Goal: Learn about a topic: Learn about a topic

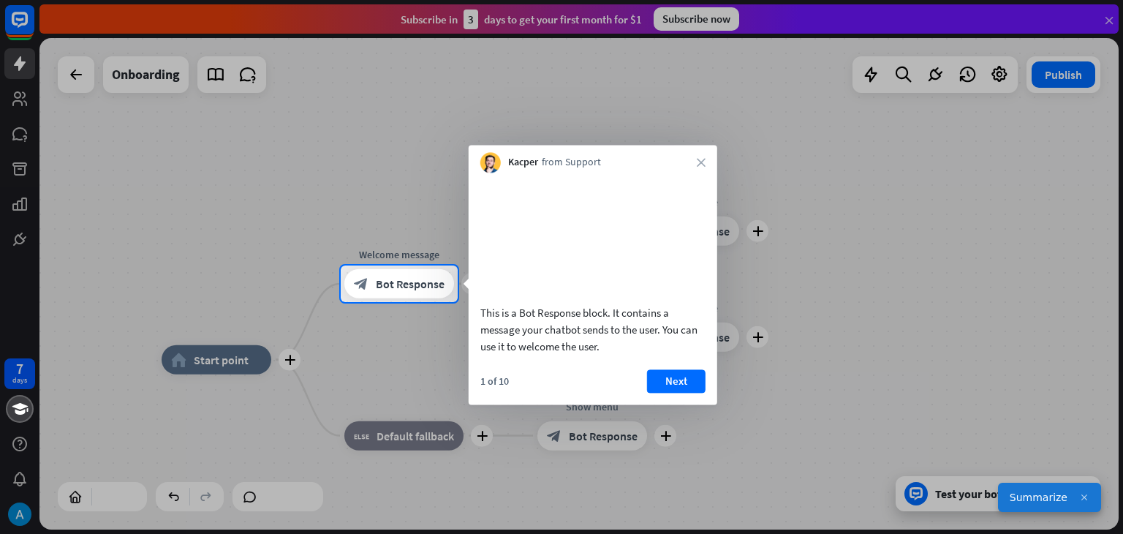
click at [1109, 18] on div at bounding box center [561, 132] width 1123 height 265
click at [676, 387] on button "Next" at bounding box center [676, 380] width 59 height 23
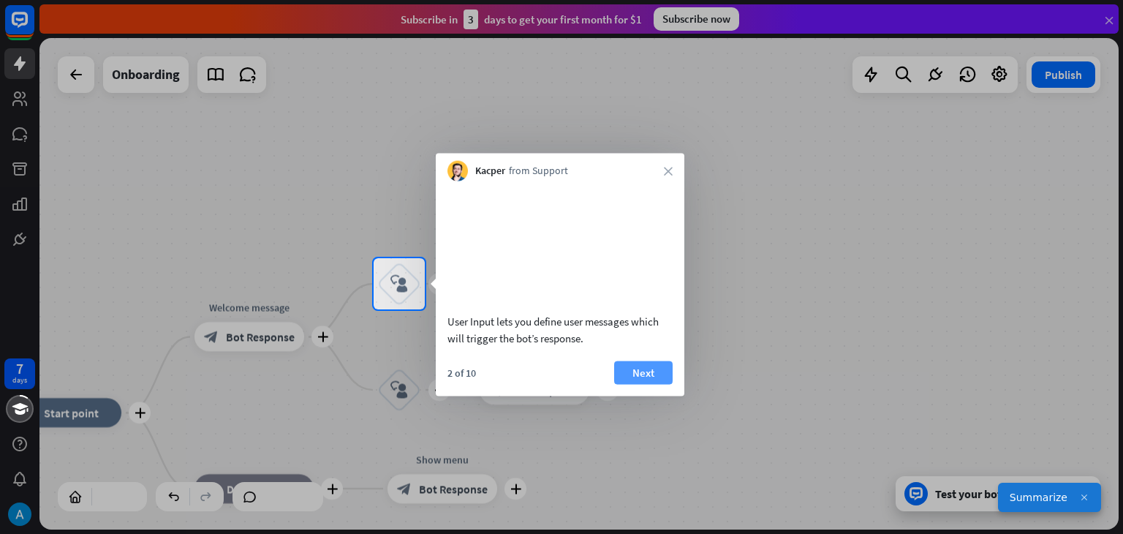
click at [645, 384] on button "Next" at bounding box center [643, 372] width 59 height 23
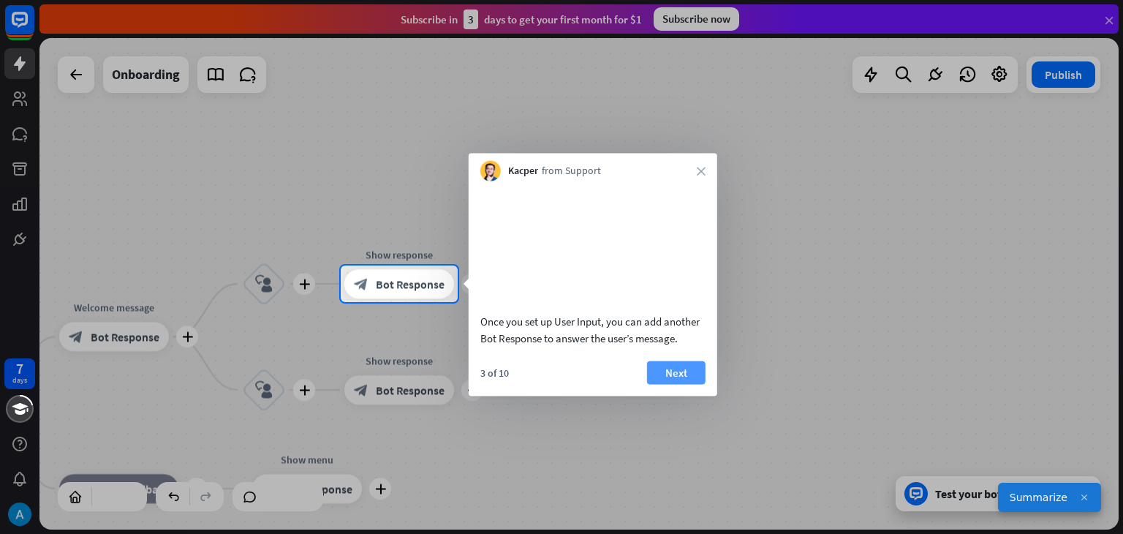
click at [660, 384] on button "Next" at bounding box center [676, 372] width 59 height 23
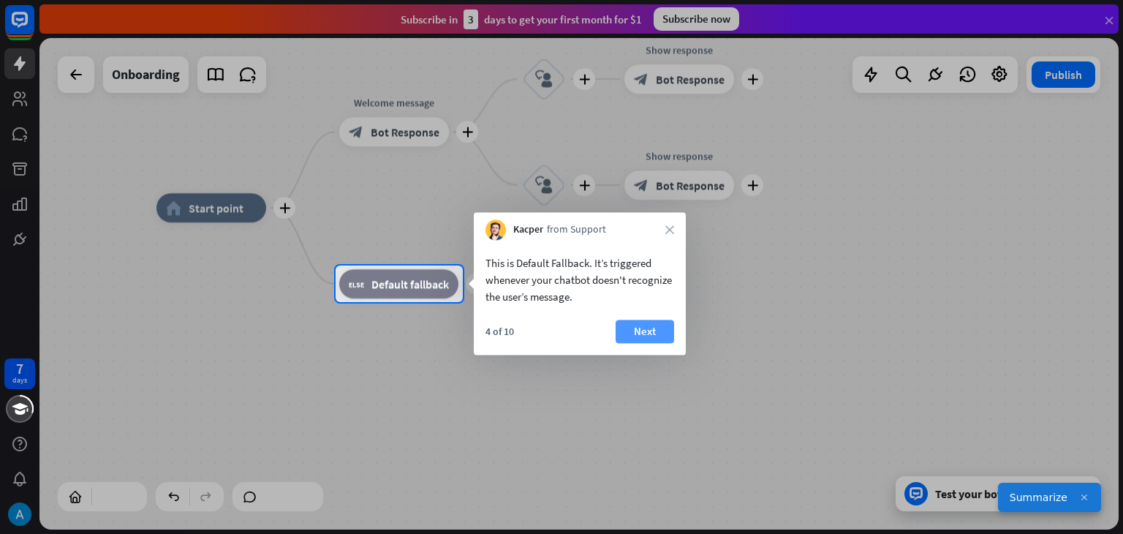
click at [644, 333] on button "Next" at bounding box center [645, 331] width 59 height 23
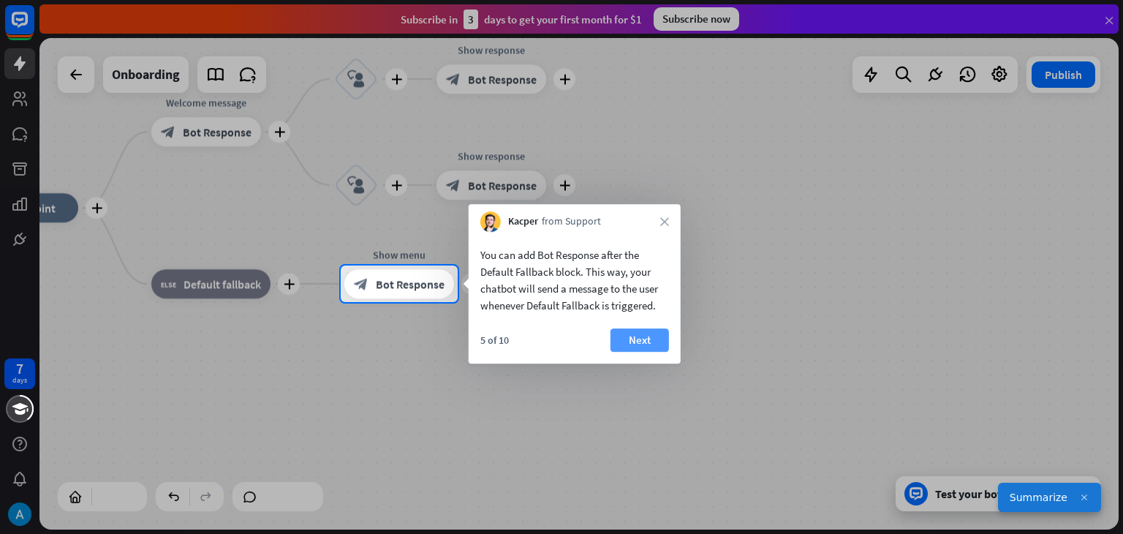
click at [621, 338] on button "Next" at bounding box center [640, 339] width 59 height 23
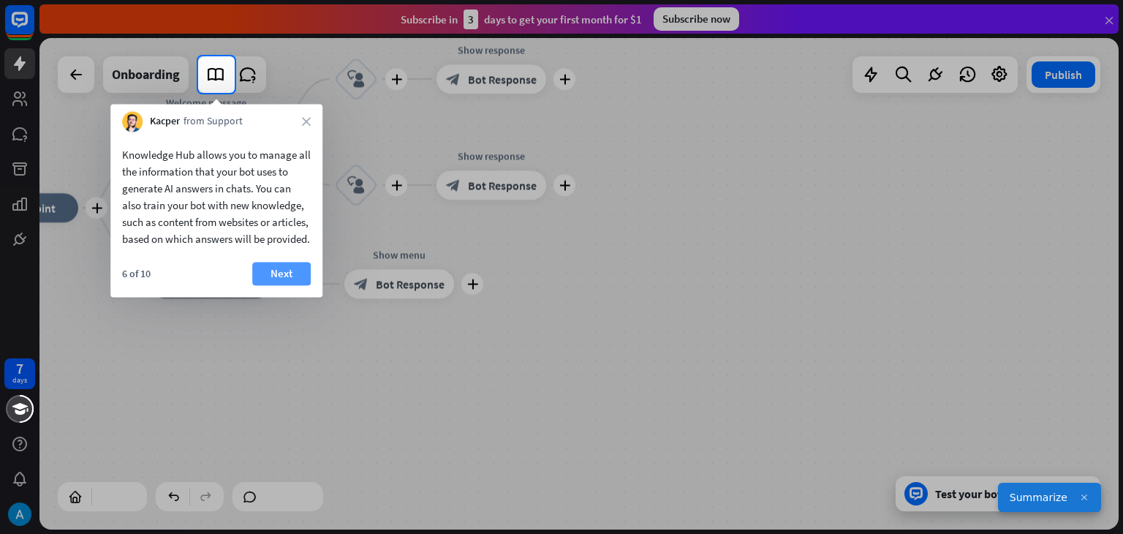
click at [295, 285] on button "Next" at bounding box center [281, 273] width 59 height 23
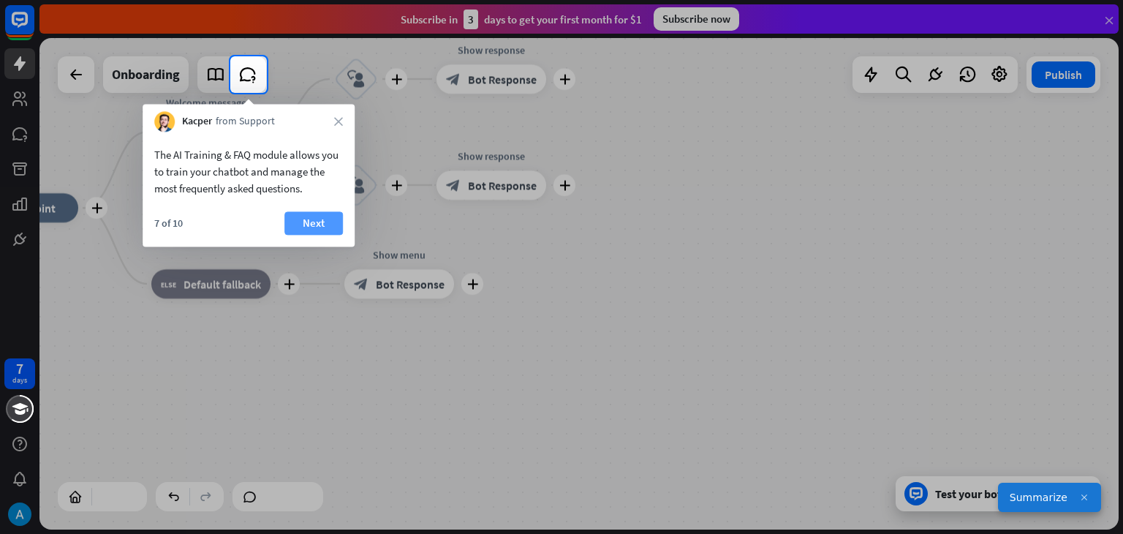
click at [313, 226] on button "Next" at bounding box center [313, 222] width 59 height 23
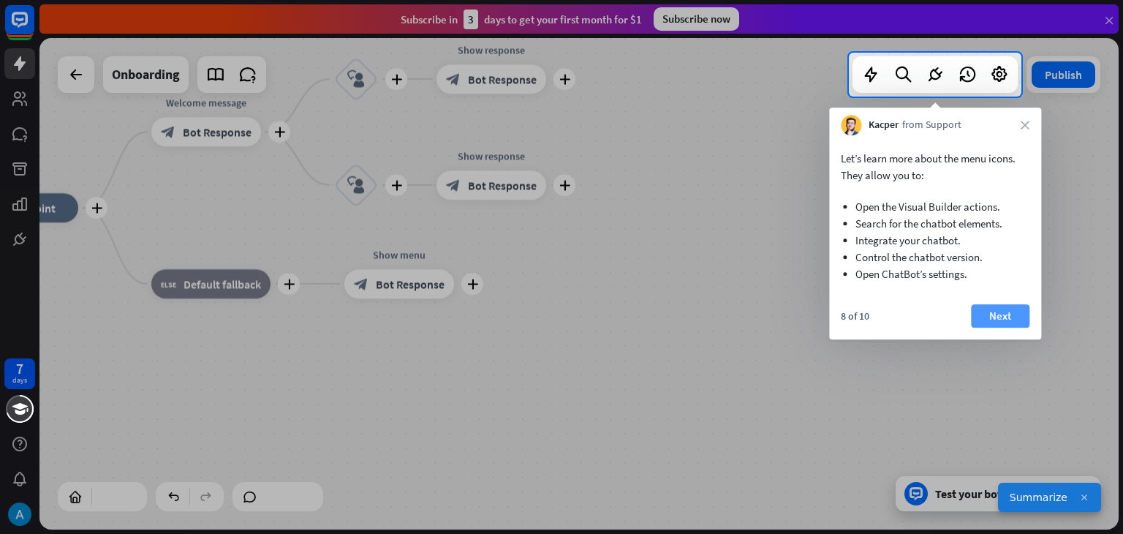
click at [987, 327] on button "Next" at bounding box center [1000, 315] width 59 height 23
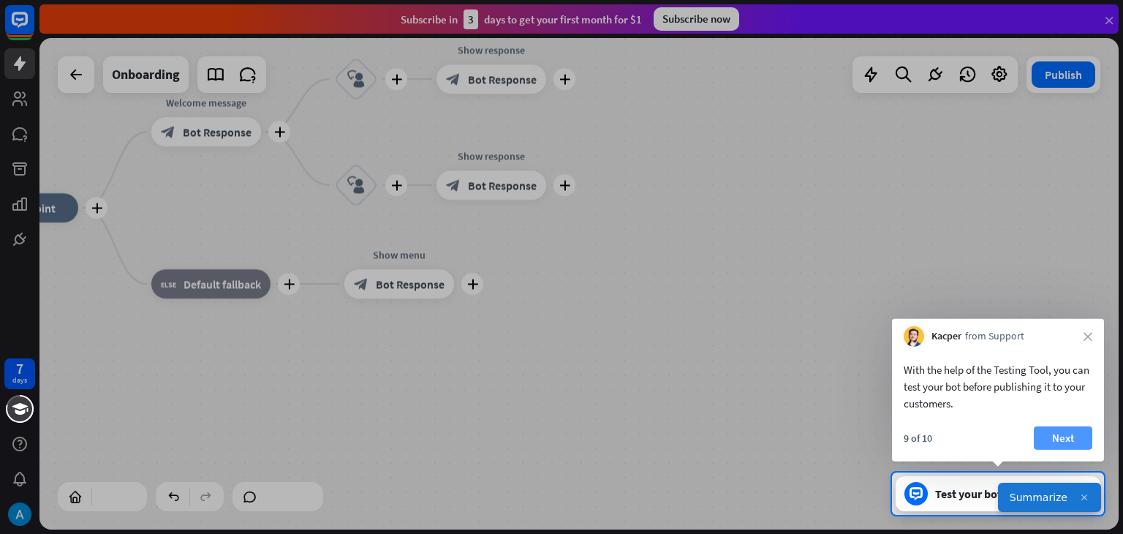
click at [1043, 437] on button "Next" at bounding box center [1063, 437] width 59 height 23
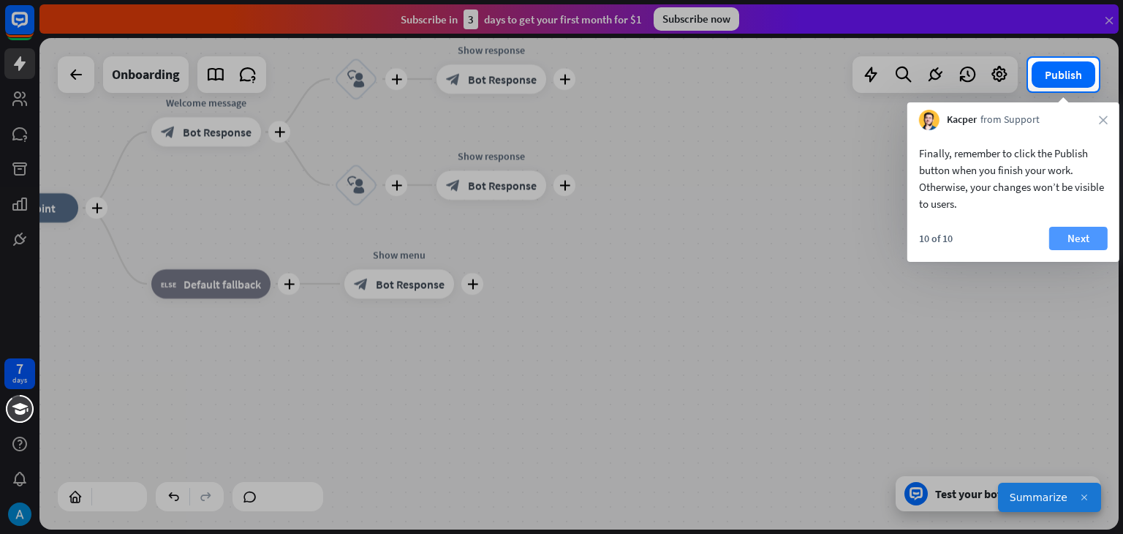
click at [1059, 233] on button "Next" at bounding box center [1078, 238] width 59 height 23
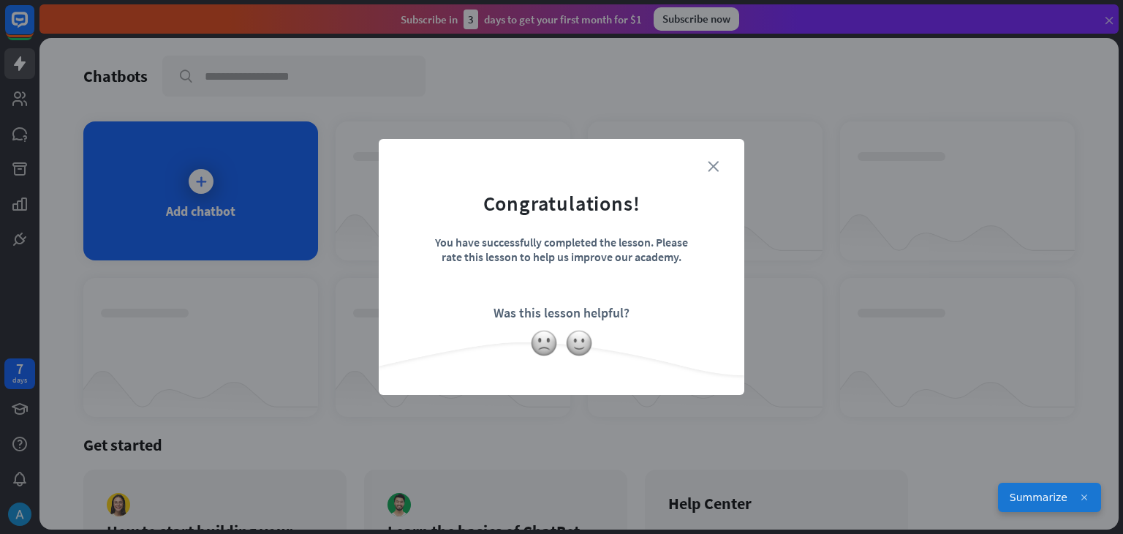
click at [714, 161] on icon "close" at bounding box center [713, 166] width 11 height 11
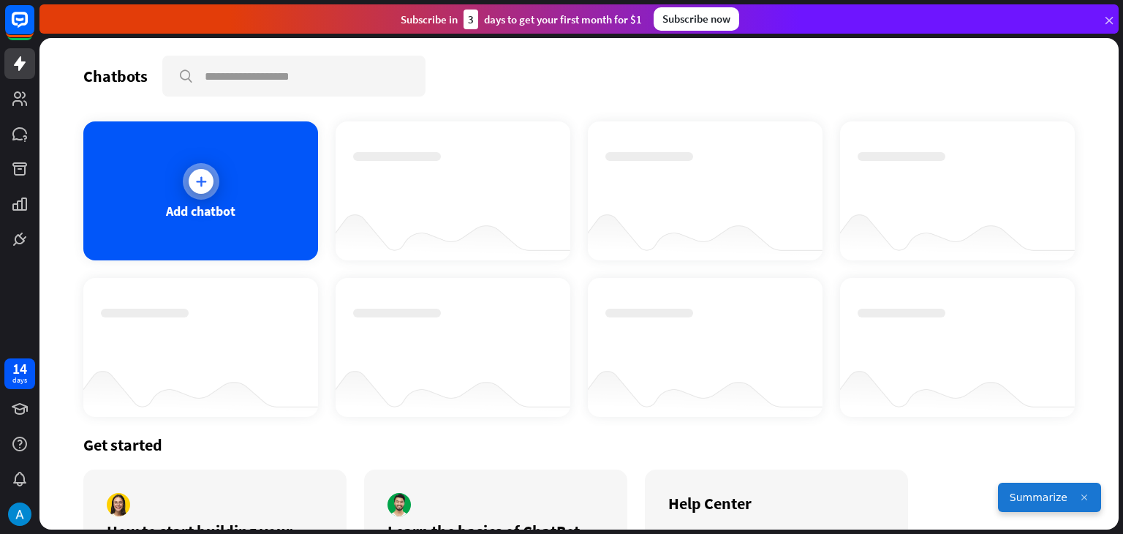
click at [205, 194] on div at bounding box center [201, 181] width 37 height 37
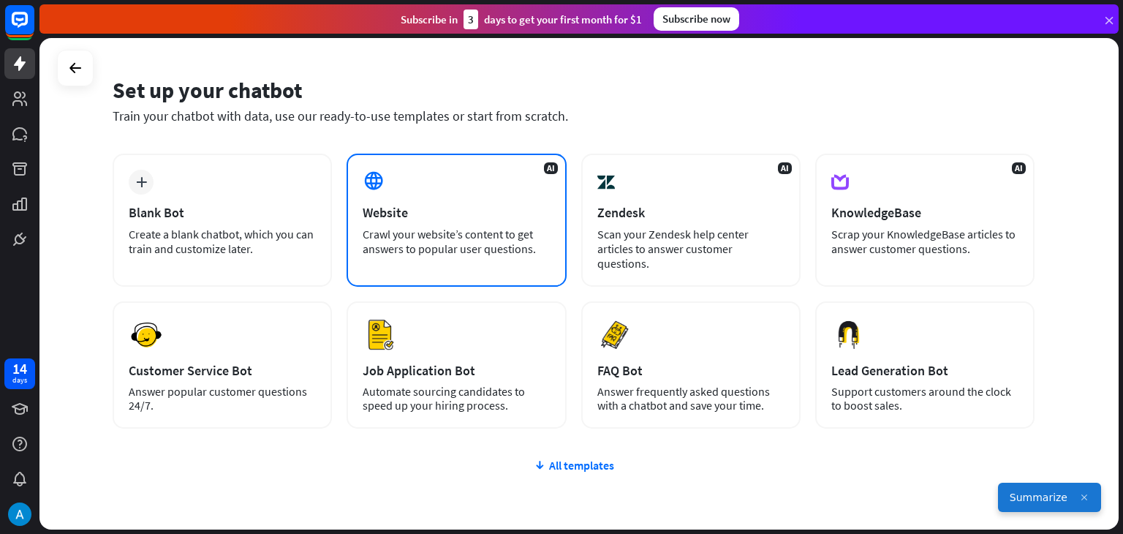
scroll to position [73, 0]
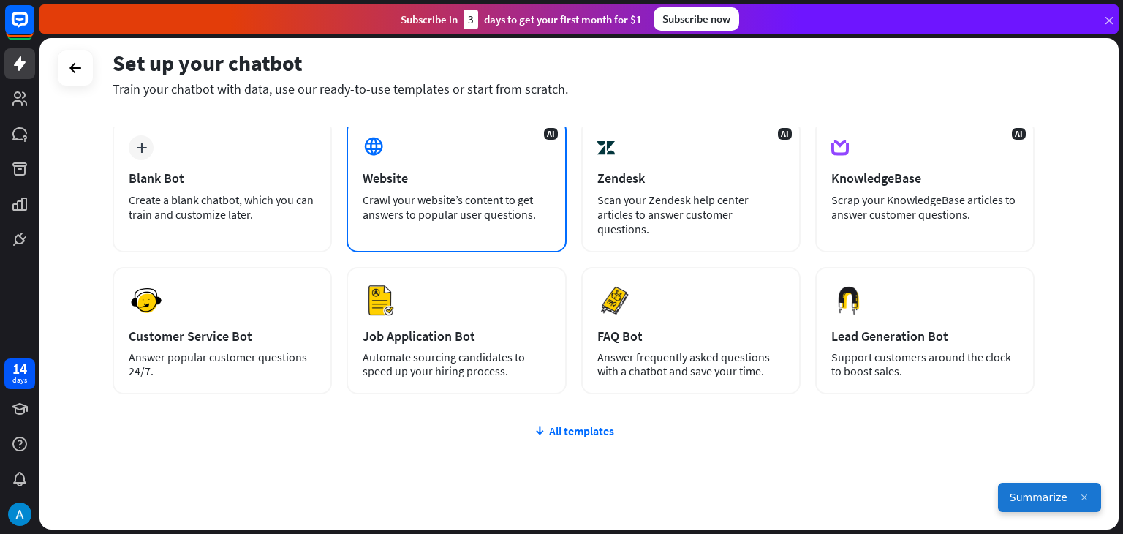
click at [416, 204] on div "Crawl your website’s content to get answers to popular user questions." at bounding box center [456, 206] width 187 height 29
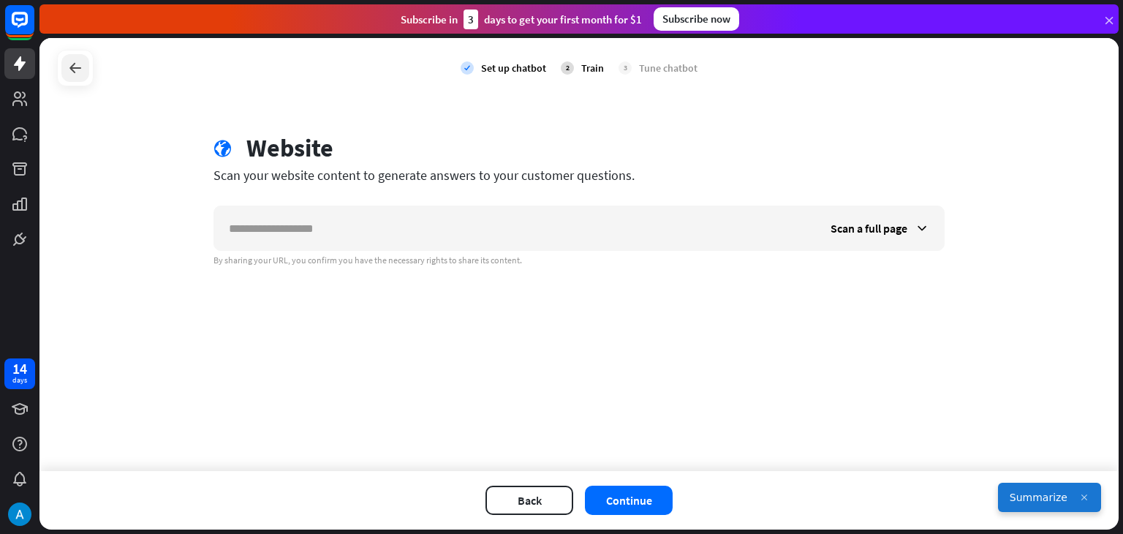
click at [68, 76] on icon at bounding box center [76, 68] width 18 height 18
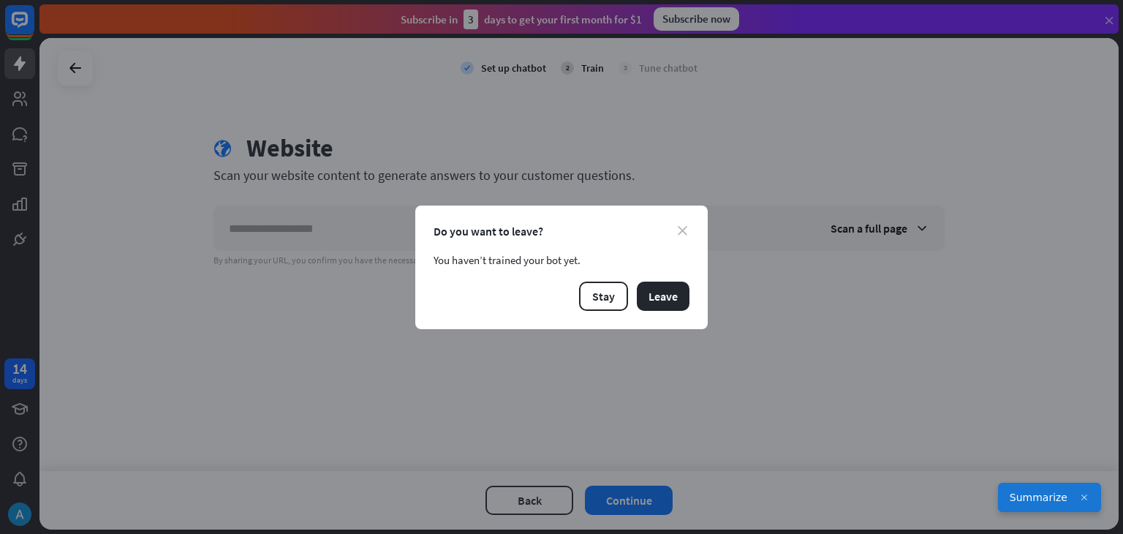
click at [682, 229] on icon "close" at bounding box center [683, 231] width 10 height 10
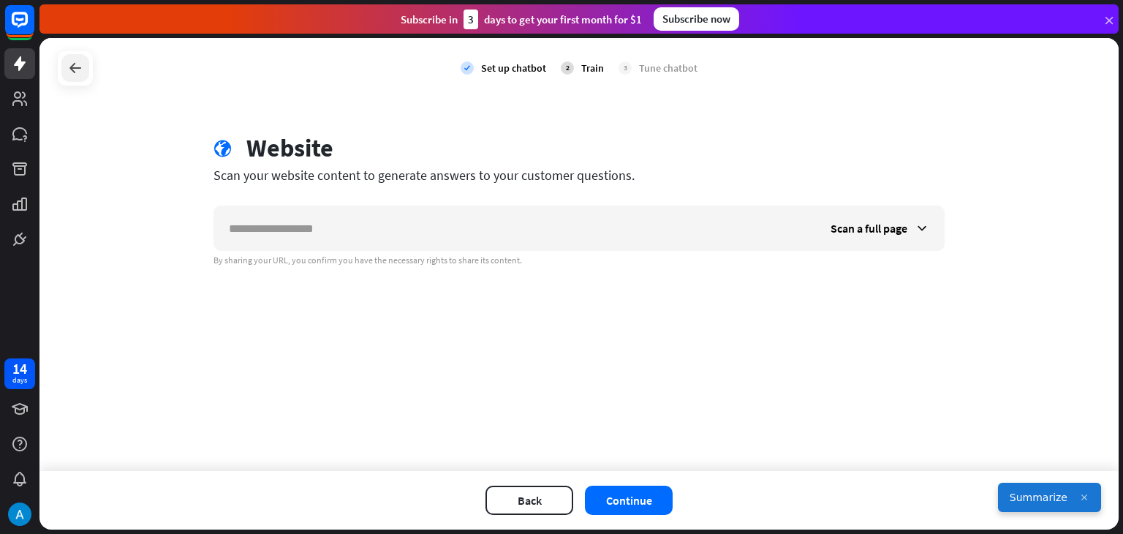
click at [70, 68] on icon at bounding box center [76, 68] width 18 height 18
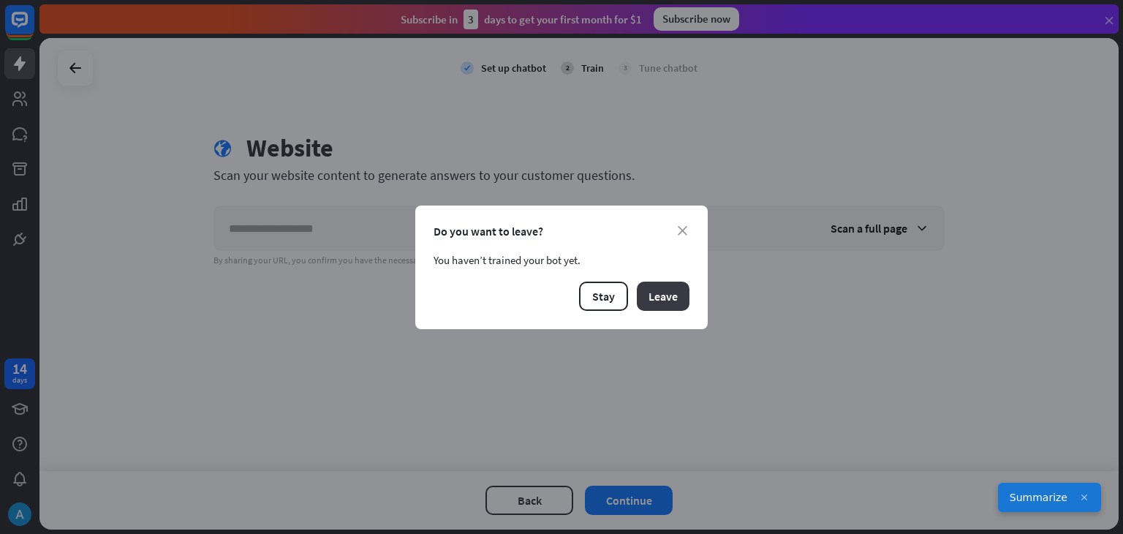
click at [642, 293] on button "Leave" at bounding box center [663, 296] width 53 height 29
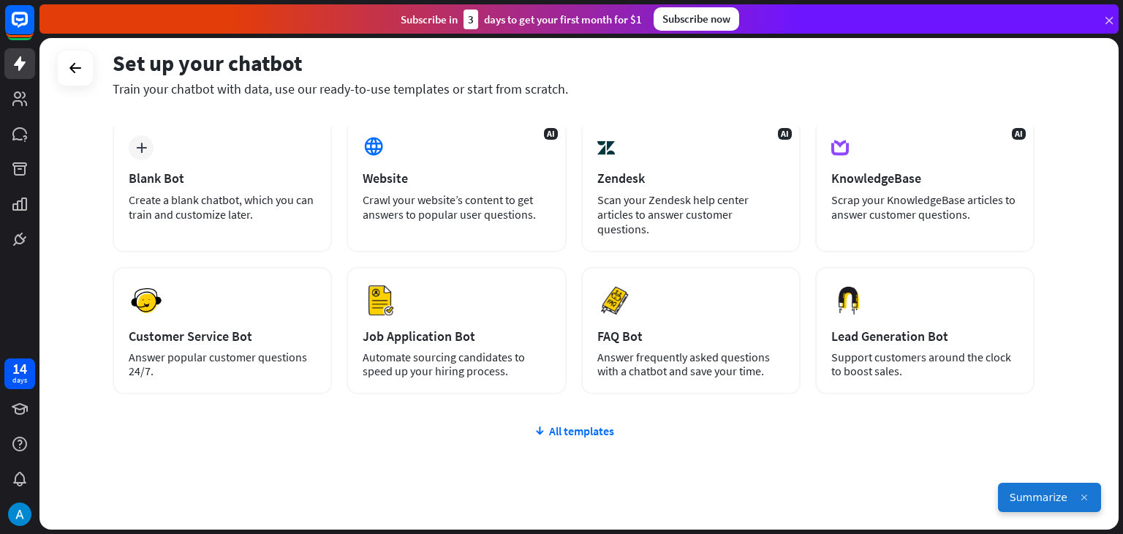
click at [94, 161] on div "Set up your chatbot Train your chatbot with data, use our ready-to-use template…" at bounding box center [578, 283] width 1079 height 491
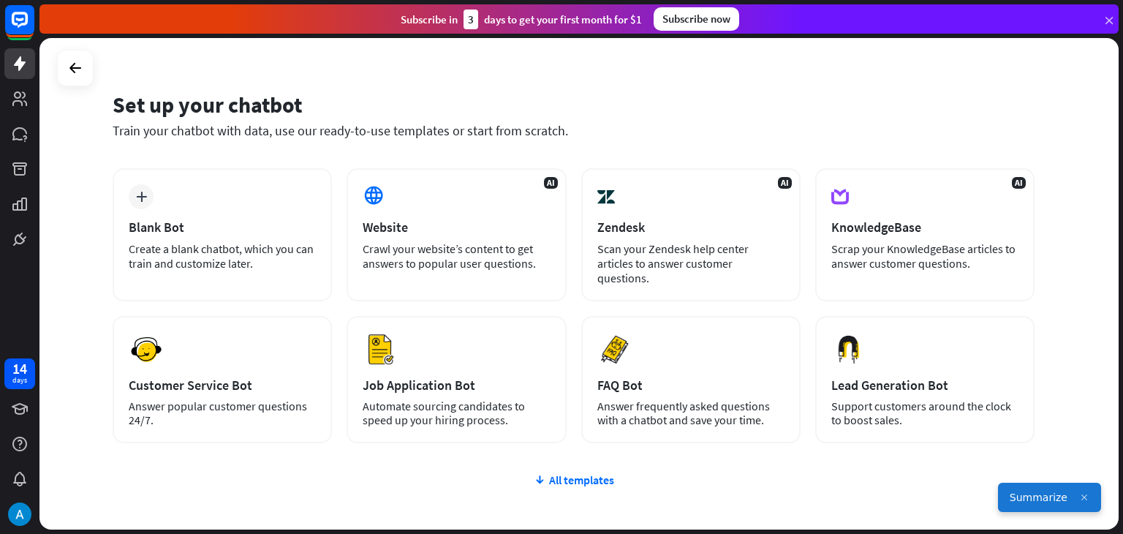
scroll to position [0, 0]
